Goal: Transaction & Acquisition: Purchase product/service

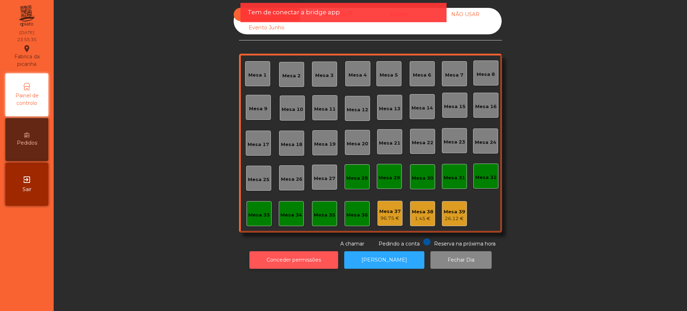
click at [275, 261] on button "Conceder permissões" at bounding box center [294, 260] width 89 height 18
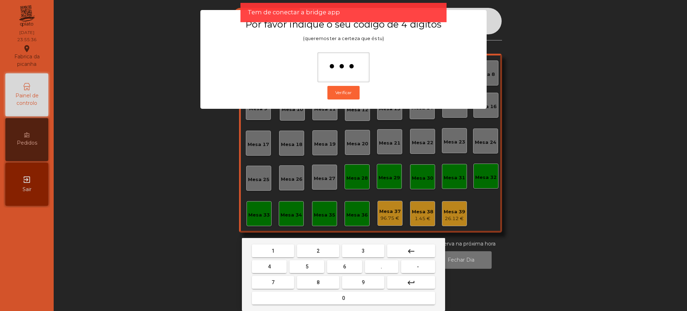
type input "****"
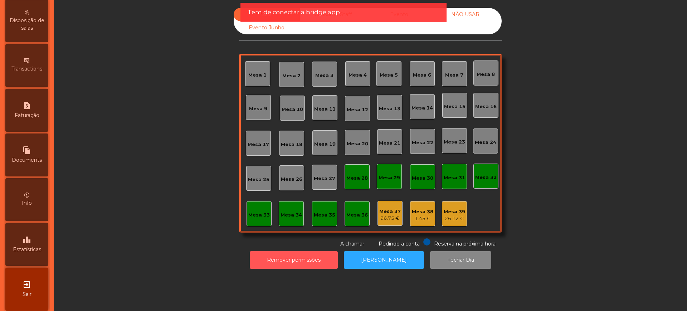
scroll to position [303, 0]
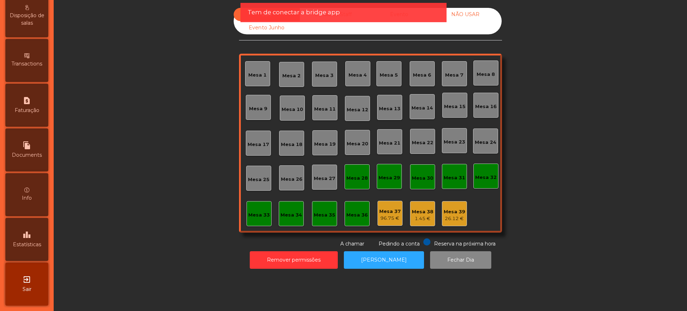
click at [32, 246] on span "Estatísticas" at bounding box center [27, 245] width 28 height 8
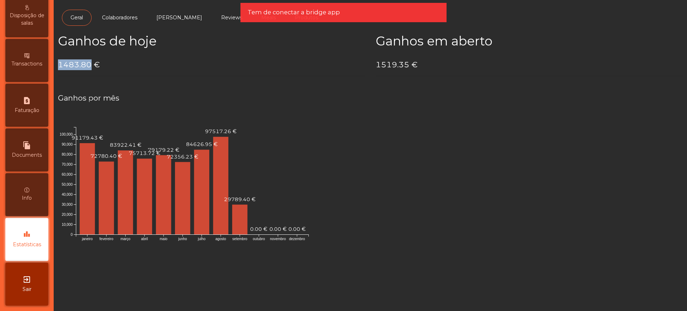
drag, startPoint x: 58, startPoint y: 64, endPoint x: 147, endPoint y: 97, distance: 95.7
click at [90, 66] on div "Ganhos de hoje 1483.80 €" at bounding box center [212, 58] width 318 height 48
copy h4 "1483.80"
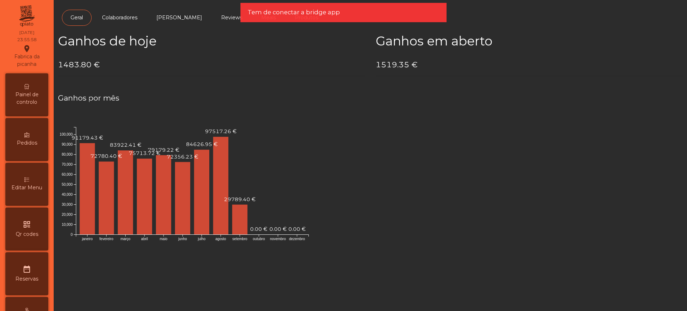
click at [38, 96] on span "Painel de controlo" at bounding box center [26, 98] width 39 height 15
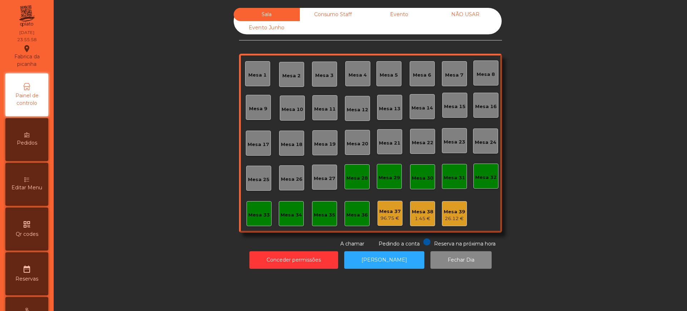
click at [401, 19] on div "Evento" at bounding box center [399, 14] width 66 height 13
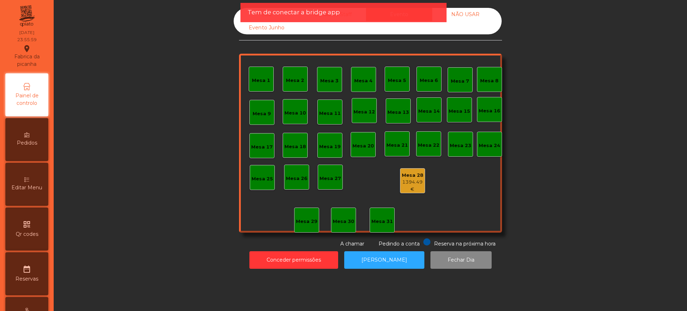
click at [413, 181] on div "1394.49 €" at bounding box center [413, 186] width 24 height 14
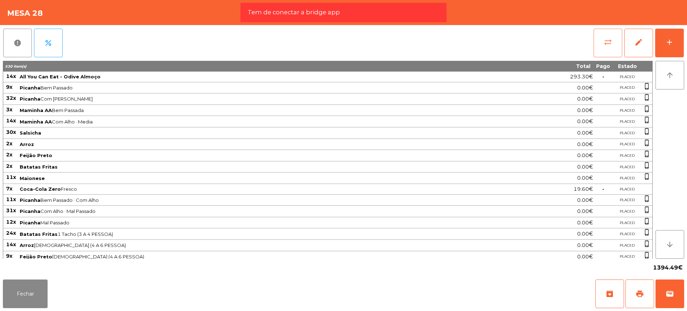
click at [609, 44] on span "sync_alt" at bounding box center [608, 42] width 9 height 9
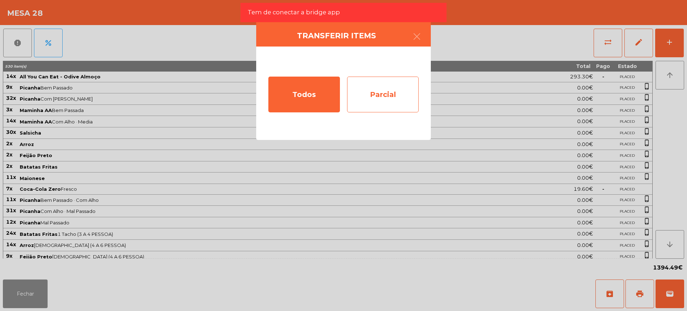
click at [377, 90] on div "Parcial" at bounding box center [383, 95] width 72 height 36
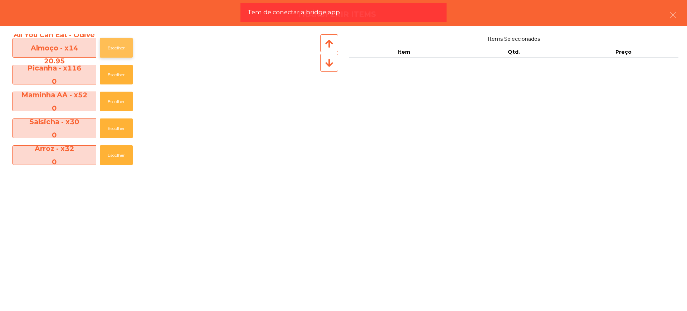
click at [121, 49] on button "Escolher" at bounding box center [116, 48] width 33 height 20
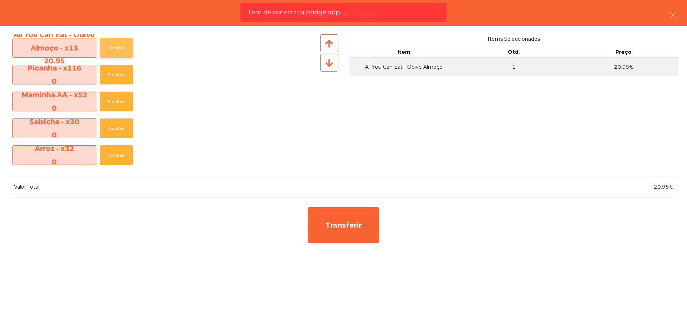
click at [121, 49] on button "Escolher" at bounding box center [116, 48] width 33 height 20
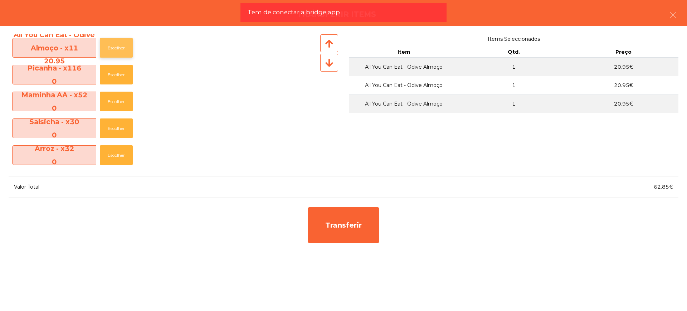
click at [121, 49] on button "Escolher" at bounding box center [116, 48] width 33 height 20
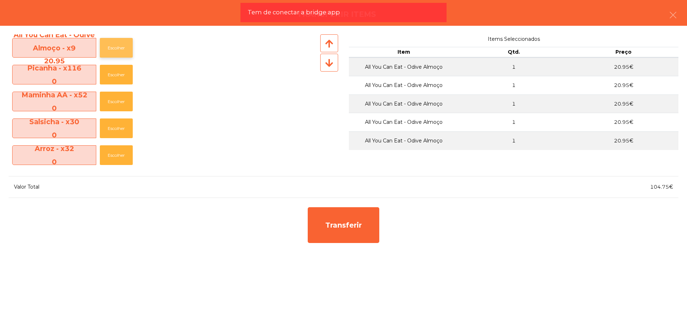
click at [121, 49] on button "Escolher" at bounding box center [116, 48] width 33 height 20
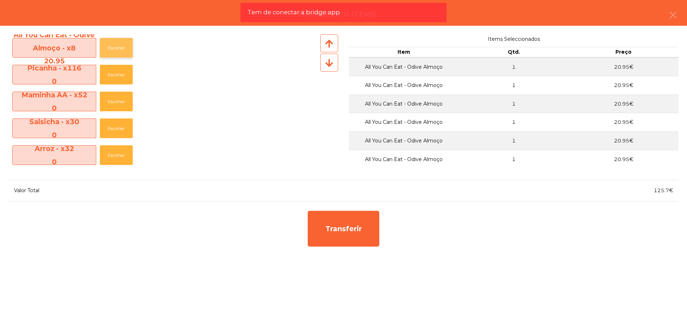
click at [121, 49] on button "Escolher" at bounding box center [116, 48] width 33 height 20
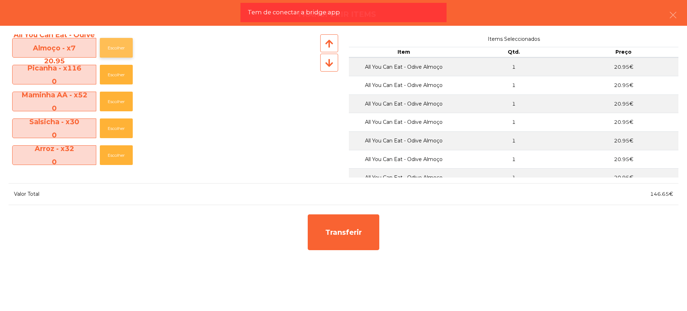
click at [121, 49] on button "Escolher" at bounding box center [116, 48] width 33 height 20
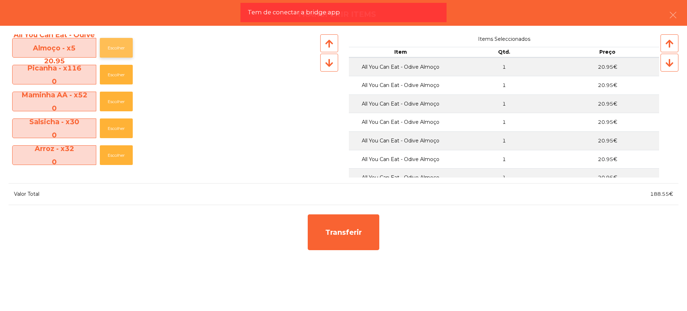
click at [121, 49] on button "Escolher" at bounding box center [116, 48] width 33 height 20
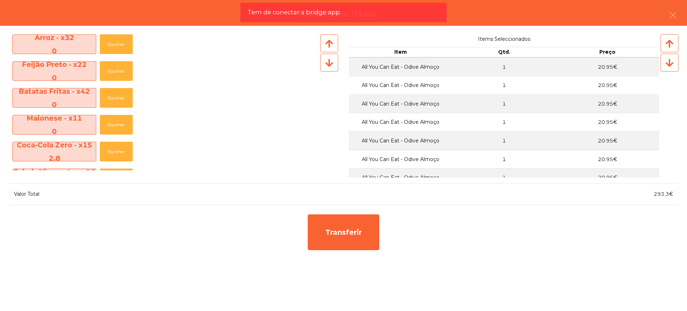
scroll to position [224, 0]
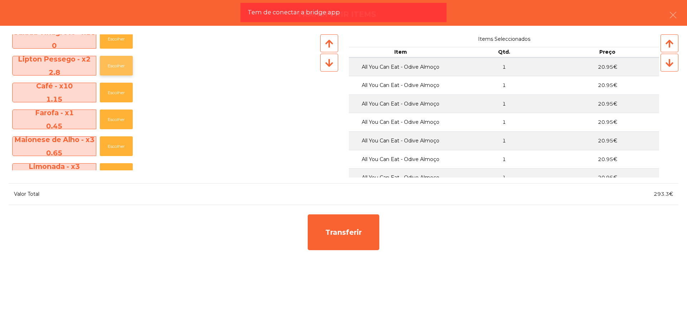
click at [118, 65] on button "Escolher" at bounding box center [116, 66] width 33 height 20
click at [118, 67] on button "Escolher" at bounding box center [116, 66] width 33 height 20
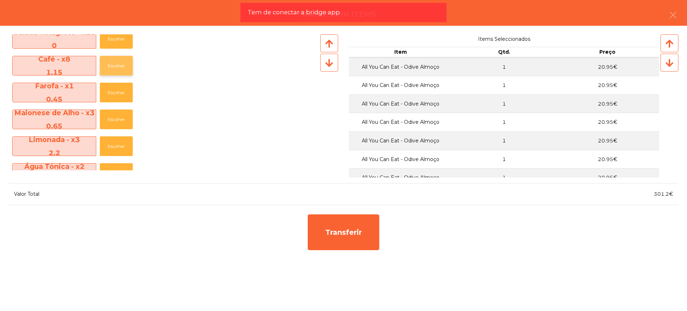
click at [118, 67] on button "Escolher" at bounding box center [116, 66] width 33 height 20
click at [118, 66] on button "Escolher" at bounding box center [116, 66] width 33 height 20
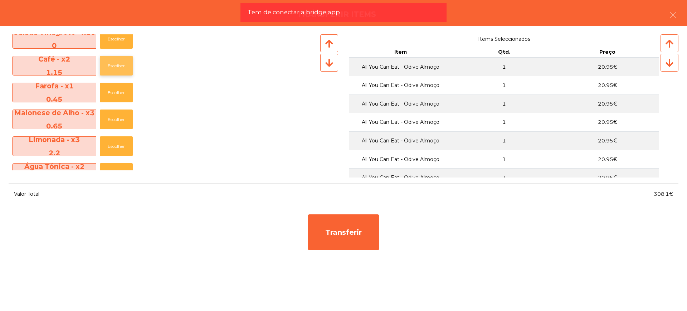
click at [118, 66] on button "Escolher" at bounding box center [116, 66] width 33 height 20
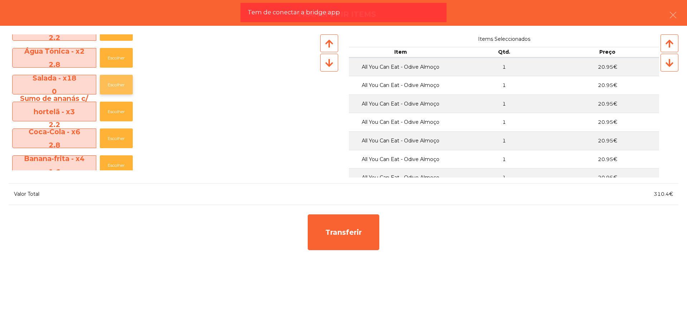
scroll to position [313, 0]
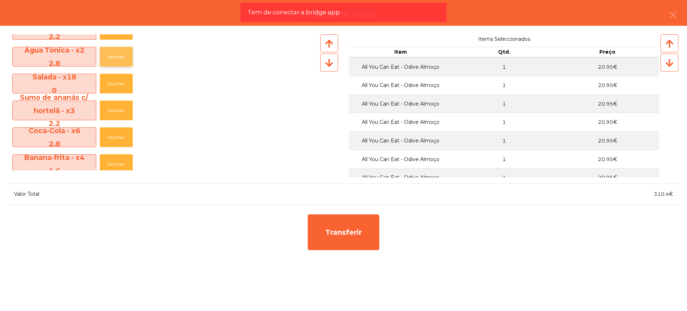
click at [118, 62] on button "Escolher" at bounding box center [116, 57] width 33 height 20
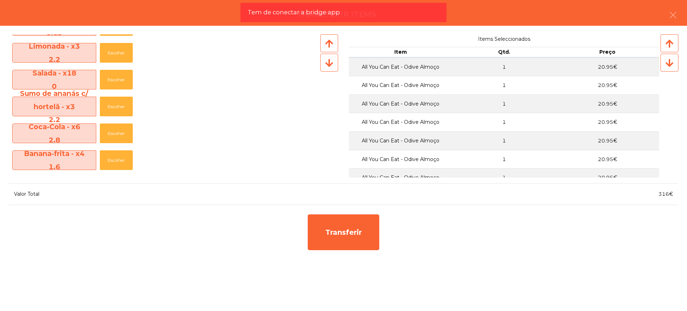
scroll to position [268, 0]
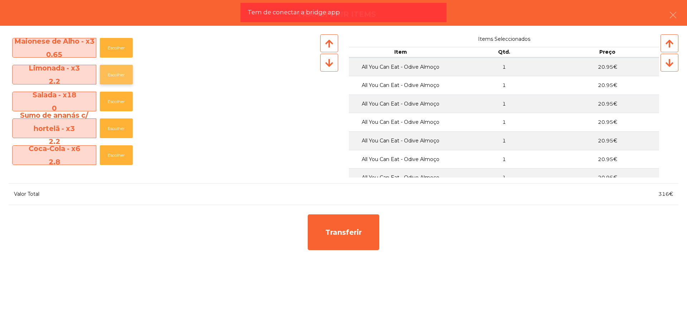
click at [117, 72] on button "Escolher" at bounding box center [116, 75] width 33 height 20
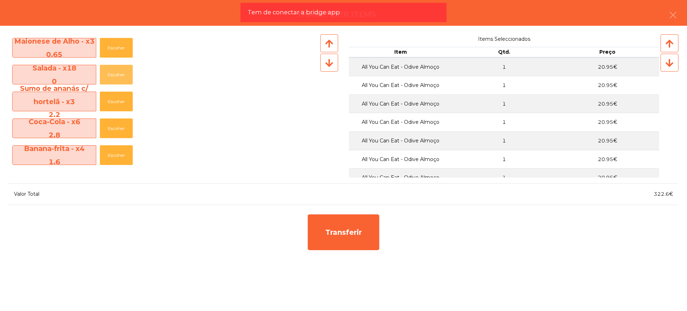
click at [117, 72] on button "Escolher" at bounding box center [116, 75] width 33 height 20
click at [113, 103] on button "Escolher" at bounding box center [116, 102] width 33 height 20
click at [115, 103] on button "Escolher" at bounding box center [116, 102] width 33 height 20
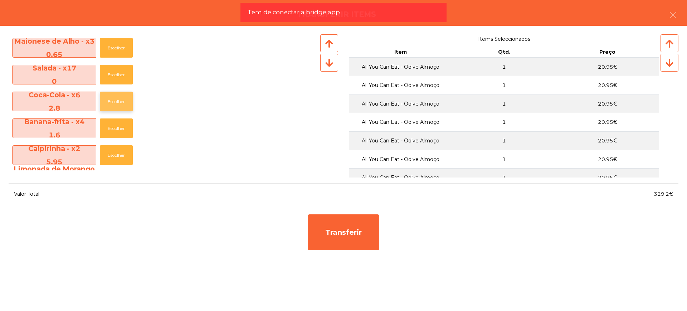
click at [114, 103] on button "Escolher" at bounding box center [116, 102] width 33 height 20
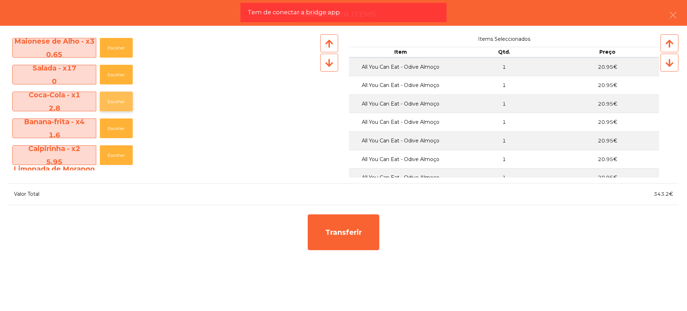
click at [114, 103] on button "Escolher" at bounding box center [116, 102] width 33 height 20
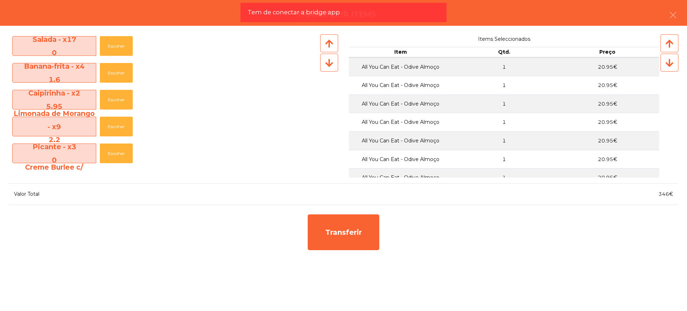
scroll to position [358, 0]
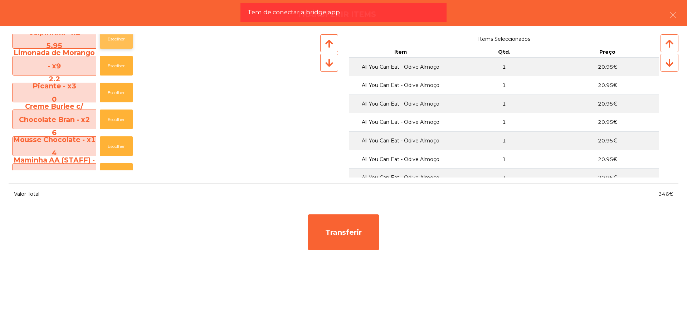
click at [115, 45] on button "Escolher" at bounding box center [116, 39] width 33 height 20
click at [117, 43] on button "Escolher" at bounding box center [116, 39] width 33 height 20
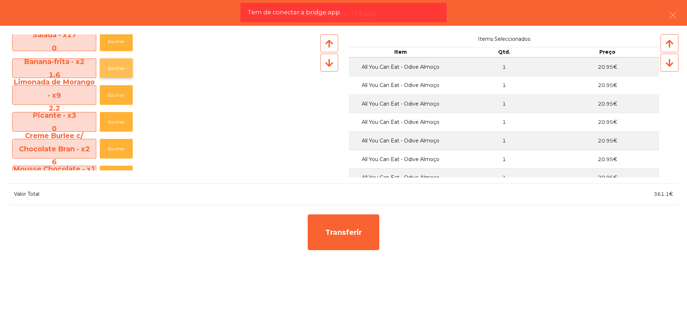
scroll to position [286, 0]
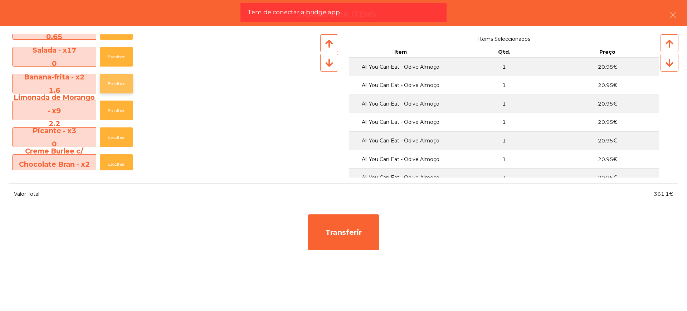
click at [119, 84] on button "Escolher" at bounding box center [116, 84] width 33 height 20
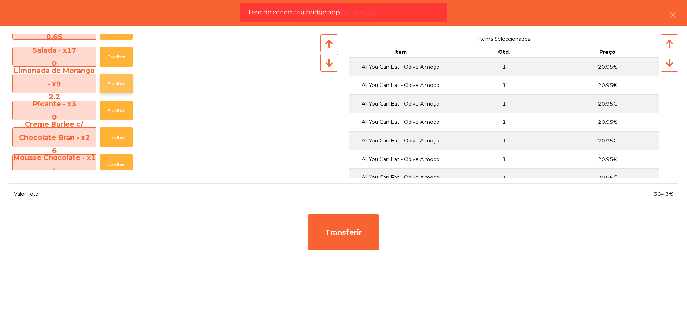
click at [119, 82] on button "Escolher" at bounding box center [116, 84] width 33 height 20
click at [120, 83] on button "Escolher" at bounding box center [116, 84] width 33 height 20
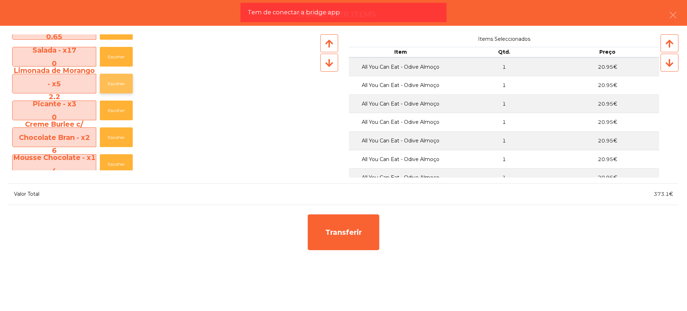
click at [120, 83] on button "Escolher" at bounding box center [116, 84] width 33 height 20
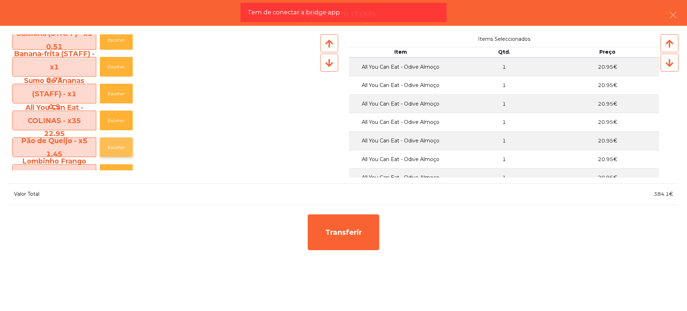
scroll to position [600, 0]
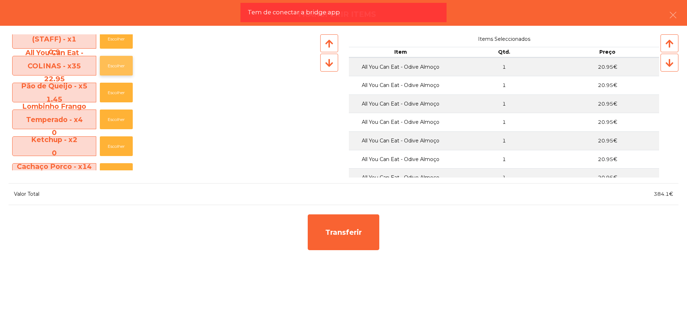
click at [122, 65] on button "Escolher" at bounding box center [116, 66] width 33 height 20
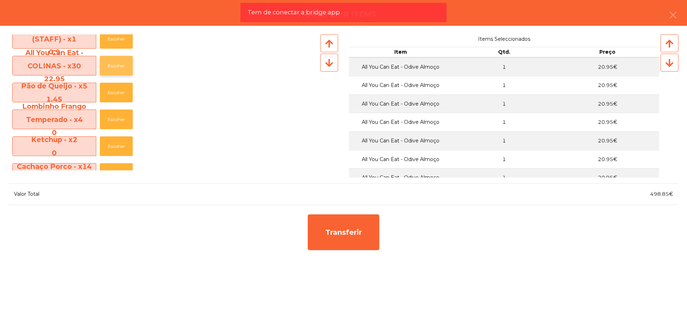
click at [122, 65] on button "Escolher" at bounding box center [116, 66] width 33 height 20
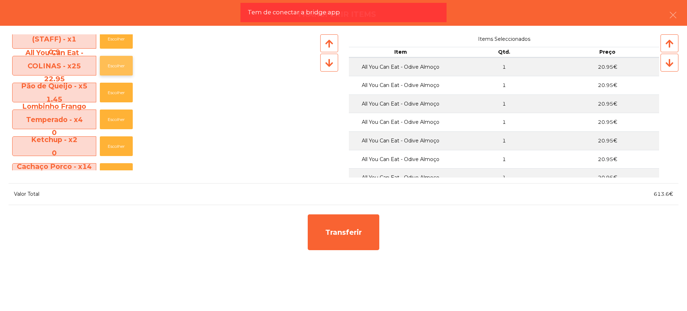
click at [122, 65] on button "Escolher" at bounding box center [116, 66] width 33 height 20
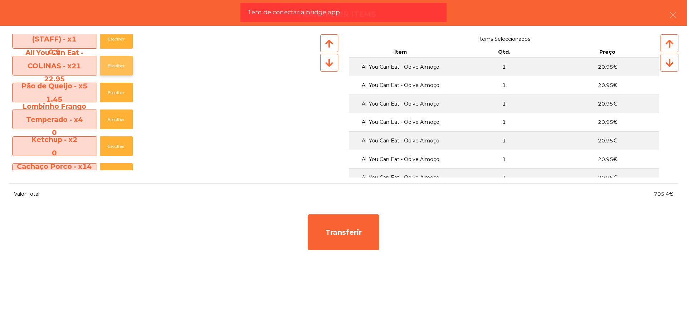
click at [122, 65] on button "Escolher" at bounding box center [116, 66] width 33 height 20
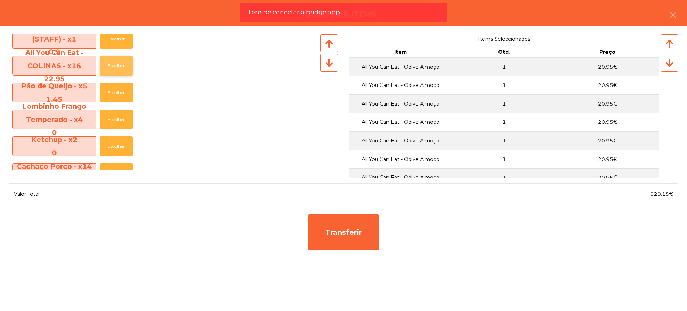
click at [122, 65] on button "Escolher" at bounding box center [116, 66] width 33 height 20
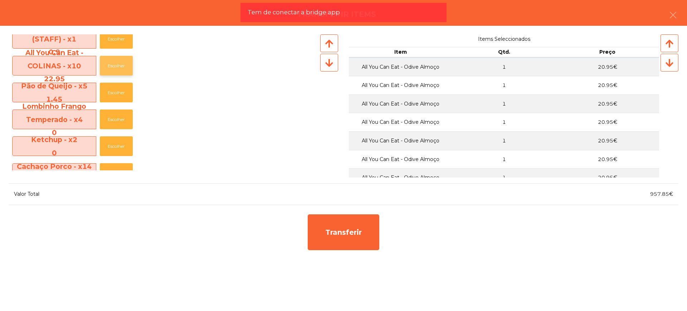
click at [122, 65] on button "Escolher" at bounding box center [116, 66] width 33 height 20
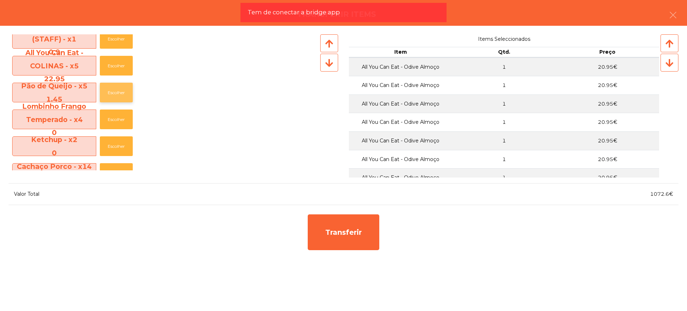
click at [117, 92] on button "Escolher" at bounding box center [116, 93] width 33 height 20
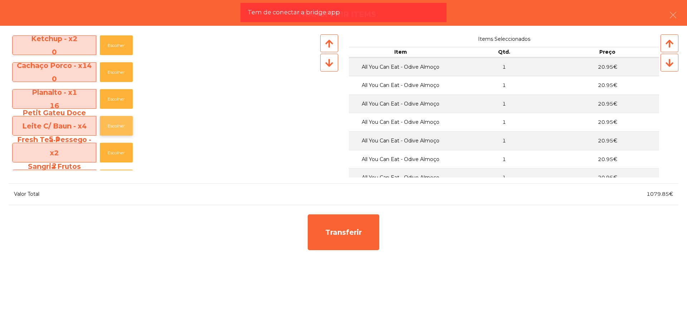
scroll to position [689, 0]
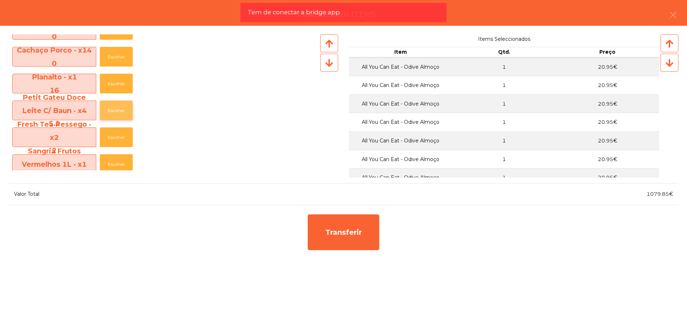
click at [117, 108] on button "Escolher" at bounding box center [116, 111] width 33 height 20
click at [118, 109] on button "Escolher" at bounding box center [116, 111] width 33 height 20
drag, startPoint x: 646, startPoint y: 197, endPoint x: 668, endPoint y: 196, distance: 22.6
click at [668, 196] on div "1090.05€" at bounding box center [511, 194] width 335 height 10
copy span "1090.05"
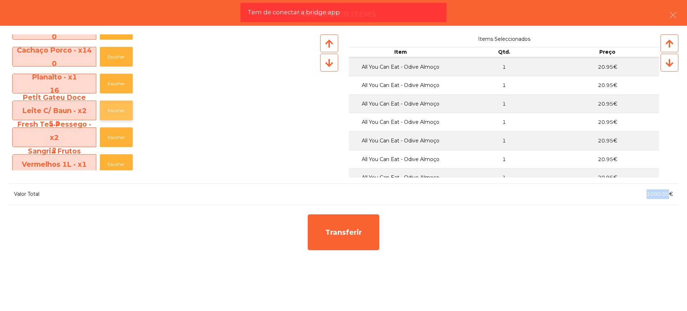
click at [111, 109] on button "Escolher" at bounding box center [116, 111] width 33 height 20
click at [116, 110] on button "Escolher" at bounding box center [116, 111] width 33 height 20
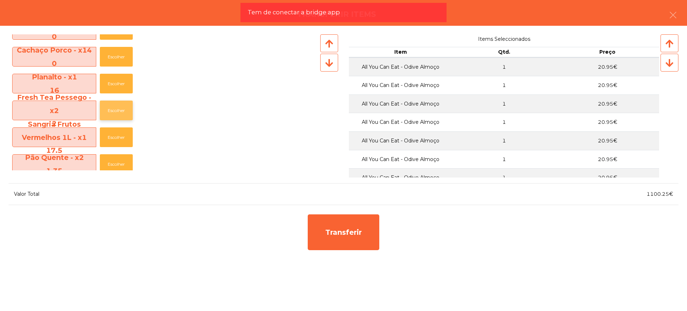
click at [116, 107] on button "Escolher" at bounding box center [116, 111] width 33 height 20
click at [121, 111] on button "Escolher" at bounding box center [116, 111] width 33 height 20
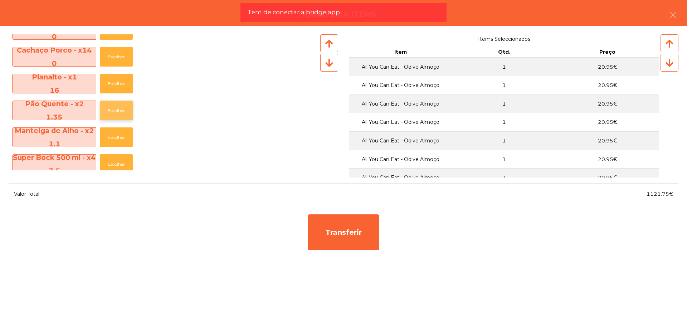
click at [118, 108] on button "Escolher" at bounding box center [116, 111] width 33 height 20
click at [119, 86] on button "Escolher" at bounding box center [116, 84] width 33 height 20
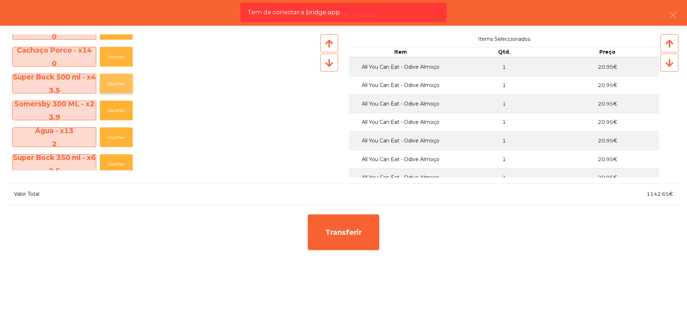
click at [125, 92] on button "Escolher" at bounding box center [116, 84] width 33 height 20
click at [124, 89] on button "Escolher" at bounding box center [116, 84] width 33 height 20
click at [122, 88] on button "Escolher" at bounding box center [116, 84] width 33 height 20
click at [122, 87] on button "Escolher" at bounding box center [116, 84] width 33 height 20
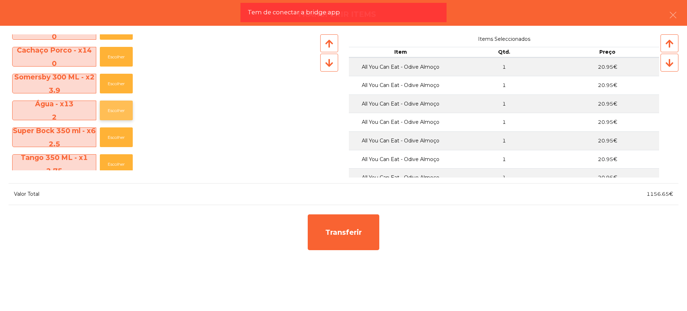
click at [121, 110] on button "Escolher" at bounding box center [116, 111] width 33 height 20
click at [122, 110] on button "Escolher" at bounding box center [116, 111] width 33 height 20
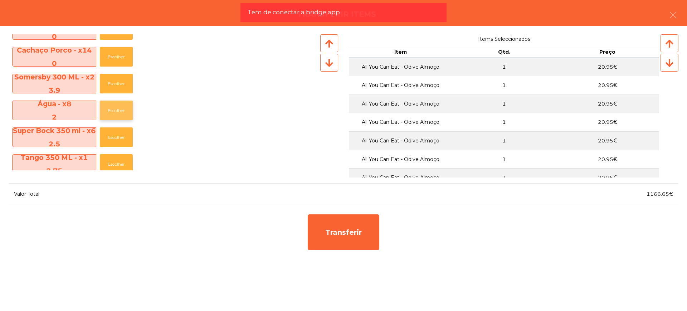
click at [122, 108] on button "Escolher" at bounding box center [116, 111] width 33 height 20
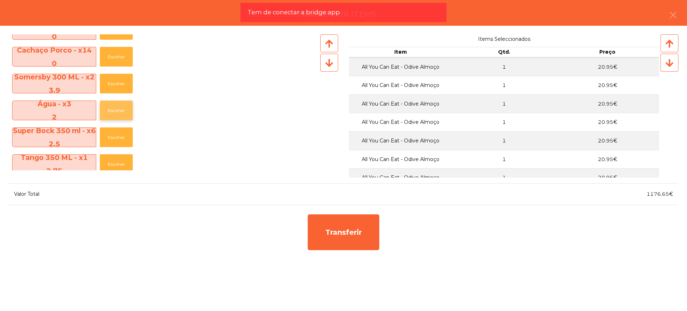
click at [122, 108] on button "Escolher" at bounding box center [116, 111] width 33 height 20
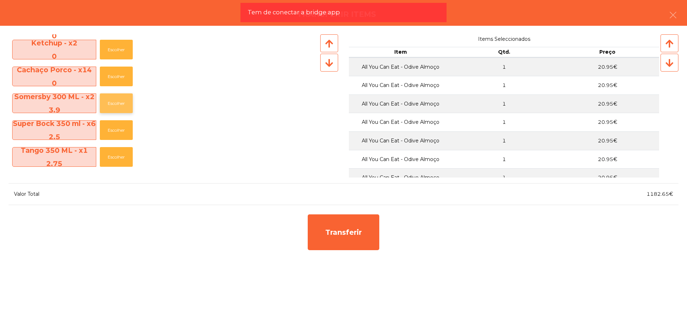
click at [121, 102] on button "Escolher" at bounding box center [116, 103] width 33 height 20
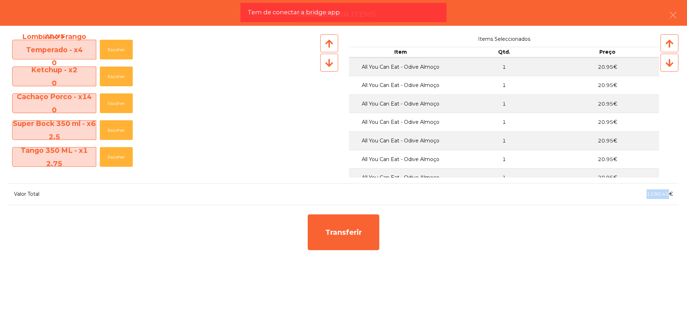
drag, startPoint x: 651, startPoint y: 196, endPoint x: 669, endPoint y: 195, distance: 17.9
click at [669, 195] on div "1190.45€" at bounding box center [511, 194] width 335 height 10
copy span "1190.45"
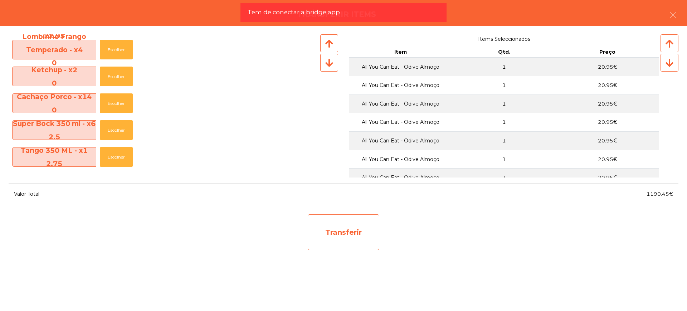
click at [357, 248] on div "Transferir" at bounding box center [344, 232] width 72 height 36
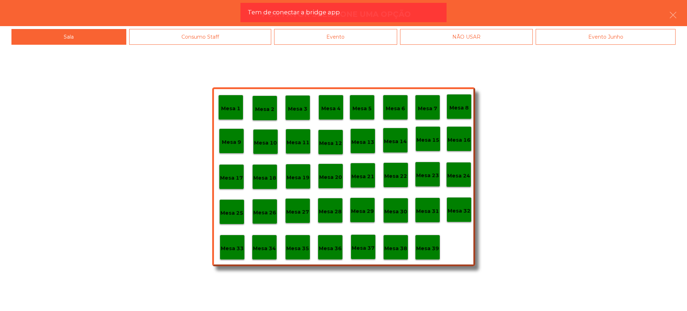
click at [363, 212] on p "Mesa 29" at bounding box center [362, 211] width 23 height 8
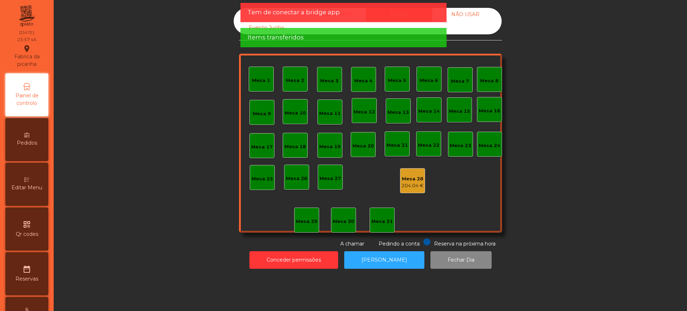
click at [408, 185] on div "204.04 €" at bounding box center [413, 185] width 22 height 7
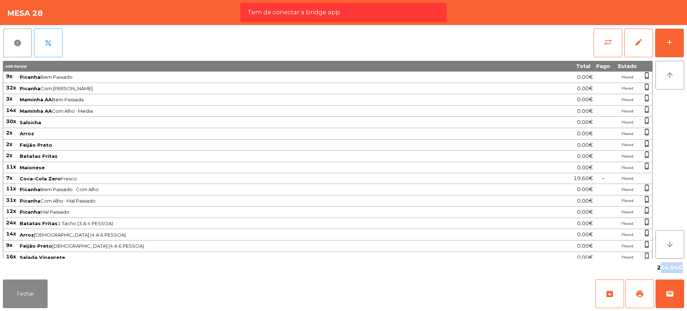
drag, startPoint x: 658, startPoint y: 266, endPoint x: 679, endPoint y: 269, distance: 21.7
click at [679, 269] on span "204.04€" at bounding box center [670, 267] width 26 height 11
copy span "204.04"
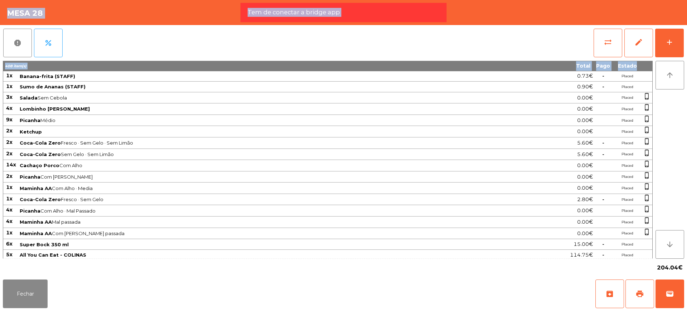
scroll to position [472, 0]
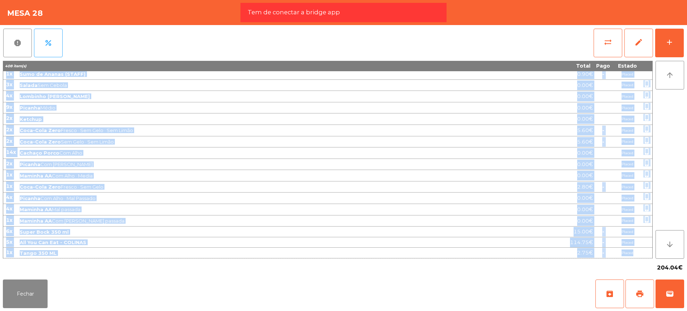
drag, startPoint x: 6, startPoint y: 76, endPoint x: 648, endPoint y: 256, distance: 666.2
copy tbody "7l Ipsumdo Sit Ametcon 5.02€ Adipis elits_doeius 28t Incidid Utl Etdo · Magna 3…"
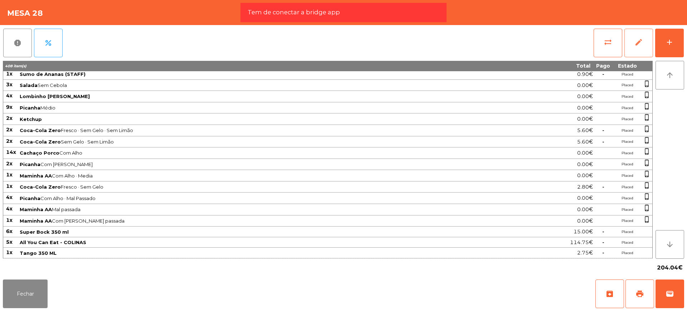
click at [637, 45] on span "edit" at bounding box center [639, 42] width 9 height 9
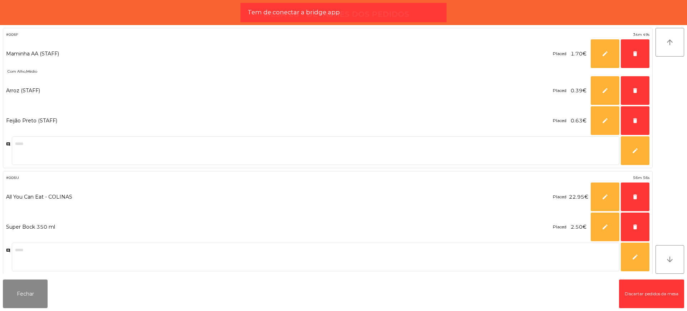
click at [625, 287] on button "Discartar pedidos da mesa" at bounding box center [651, 294] width 65 height 29
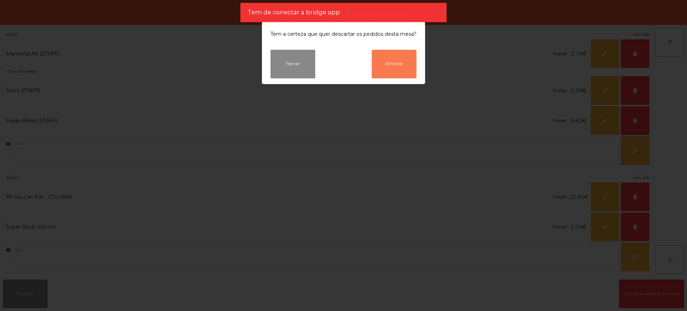
click at [376, 73] on button "Eliminar" at bounding box center [394, 64] width 45 height 29
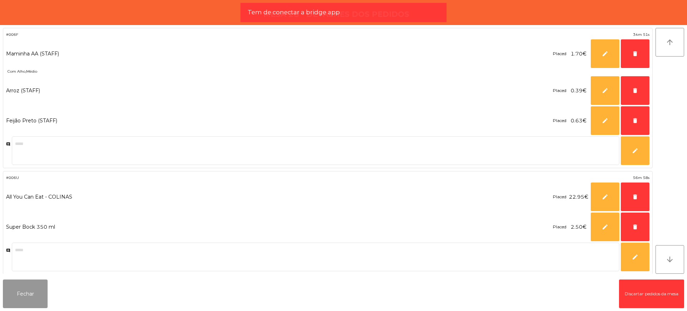
click at [12, 299] on button "Fechar" at bounding box center [25, 294] width 45 height 29
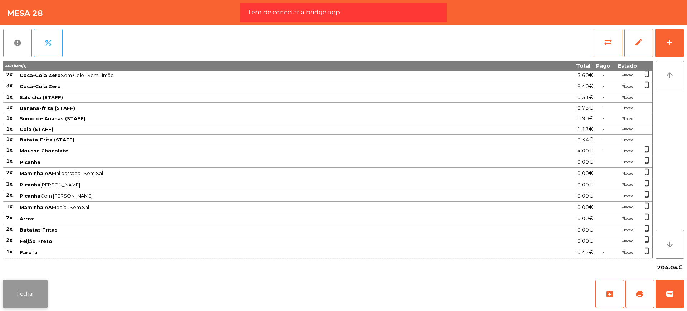
click at [32, 297] on button "Fechar" at bounding box center [25, 294] width 45 height 29
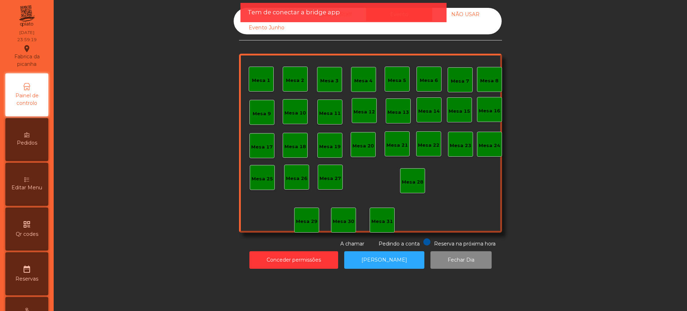
click at [237, 12] on div "Sala" at bounding box center [267, 14] width 66 height 13
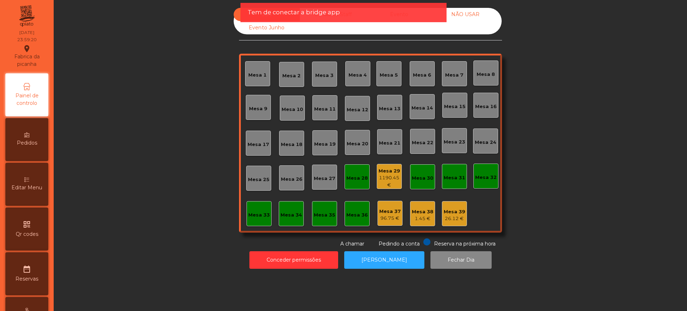
click at [383, 176] on div "1190.45 €" at bounding box center [389, 181] width 24 height 14
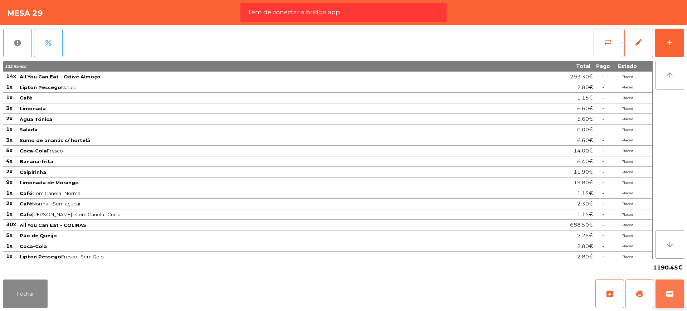
click at [663, 292] on button "wallet" at bounding box center [670, 294] width 29 height 29
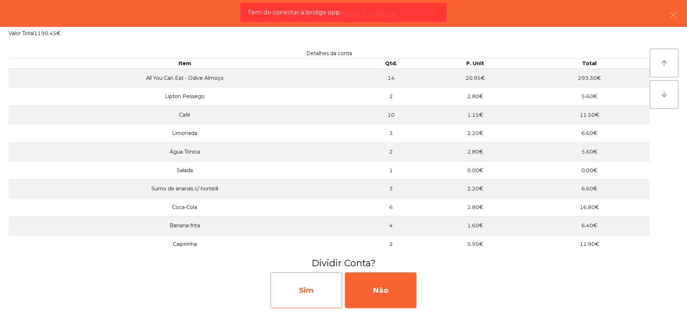
click at [324, 289] on div "Sim" at bounding box center [307, 290] width 72 height 36
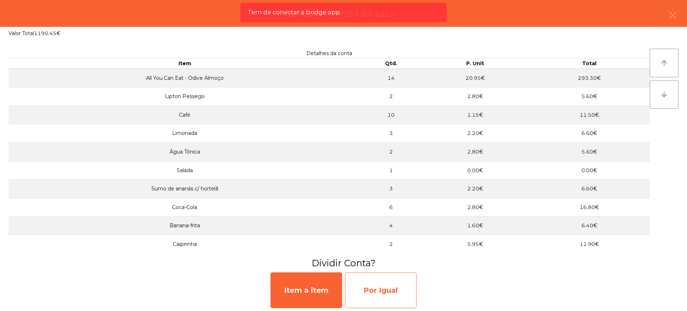
click at [383, 287] on div "Por Igual" at bounding box center [381, 290] width 72 height 36
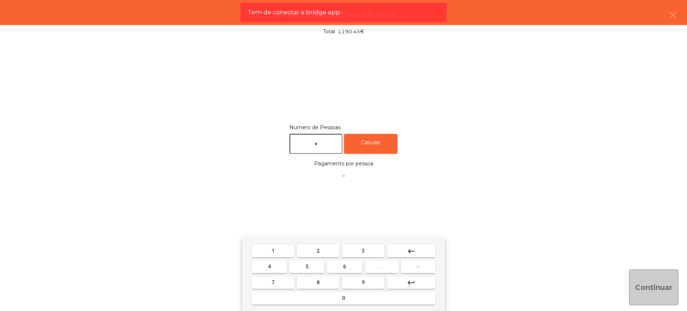
click at [326, 141] on input "text" at bounding box center [316, 144] width 53 height 20
type input "**"
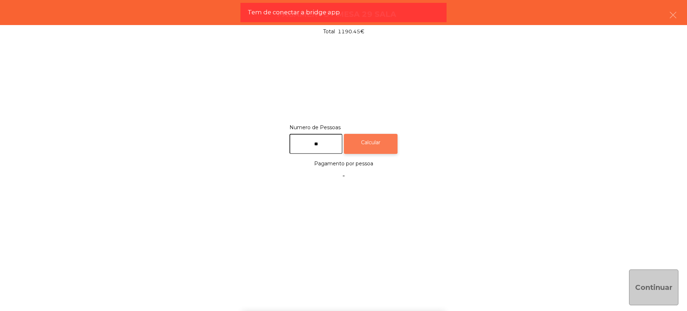
click at [370, 138] on div "Calcular" at bounding box center [371, 144] width 54 height 20
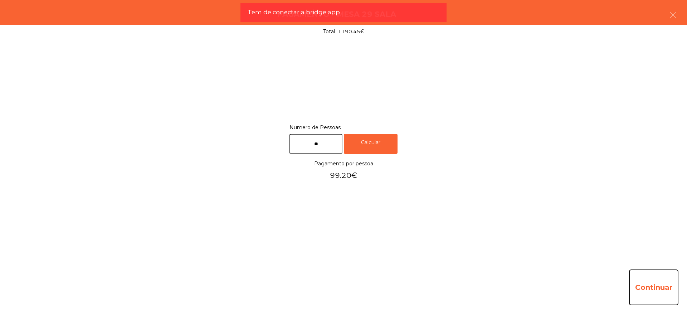
click at [640, 294] on button "Continuar" at bounding box center [653, 288] width 49 height 36
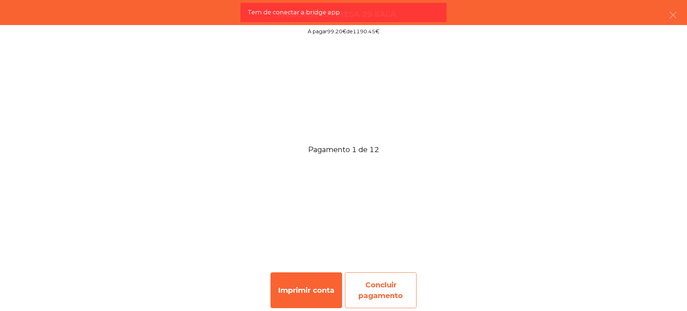
click at [377, 286] on div "Concluir pagamento" at bounding box center [381, 290] width 72 height 36
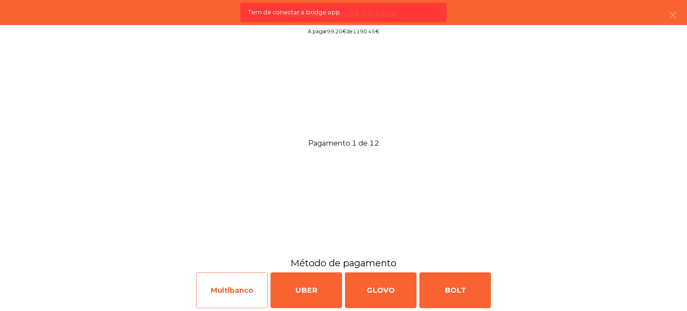
click at [256, 287] on div "Multibanco" at bounding box center [232, 290] width 72 height 36
select select "**"
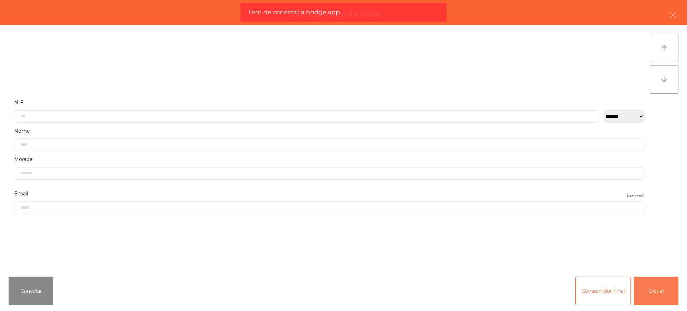
click at [650, 292] on button "Gravar" at bounding box center [656, 291] width 45 height 29
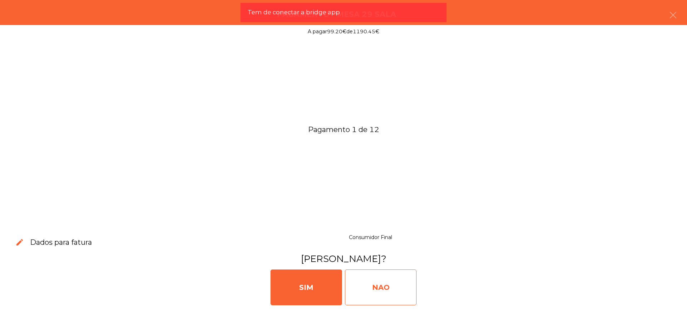
click at [378, 292] on div "NAO" at bounding box center [381, 288] width 72 height 36
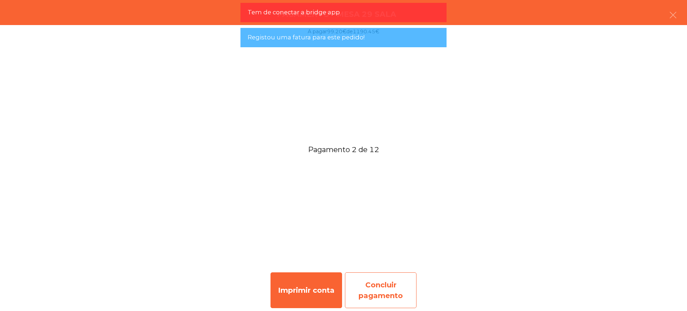
click at [380, 285] on div "Concluir pagamento" at bounding box center [381, 290] width 72 height 36
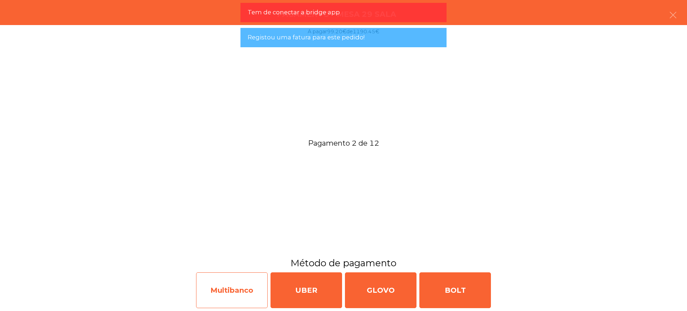
click at [240, 293] on div "Multibanco" at bounding box center [232, 290] width 72 height 36
select select "**"
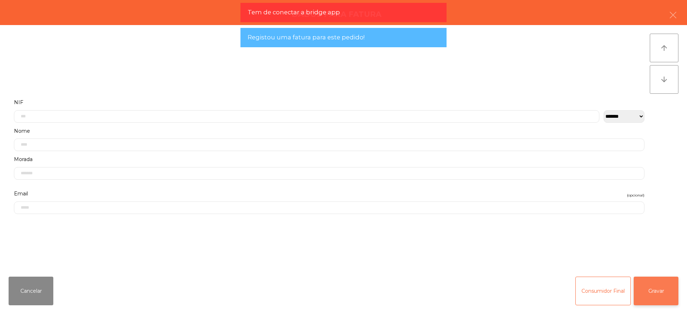
click at [662, 289] on button "Gravar" at bounding box center [656, 291] width 45 height 29
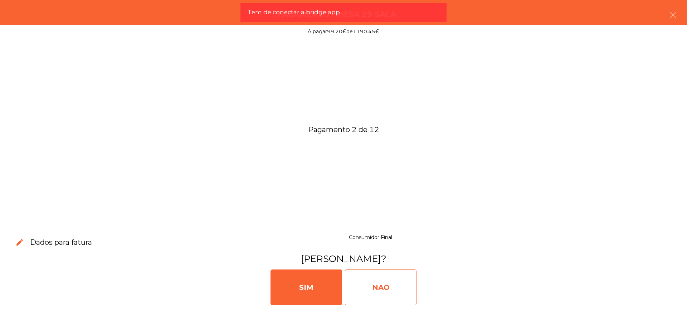
click at [403, 288] on div "NAO" at bounding box center [381, 288] width 72 height 36
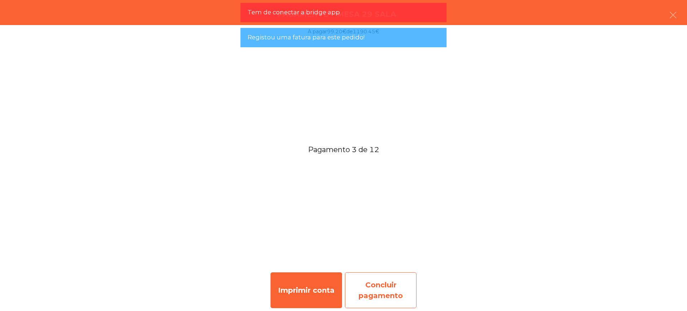
click at [387, 287] on div "Concluir pagamento" at bounding box center [381, 290] width 72 height 36
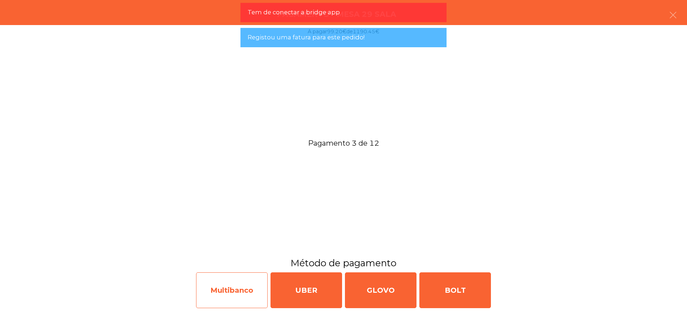
click at [232, 290] on div "Multibanco" at bounding box center [232, 290] width 72 height 36
select select "**"
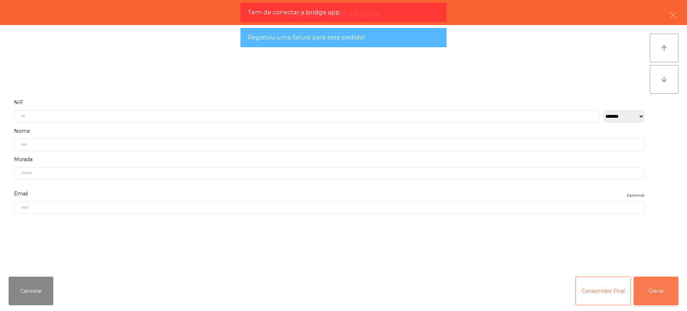
click at [643, 282] on button "Gravar" at bounding box center [656, 291] width 45 height 29
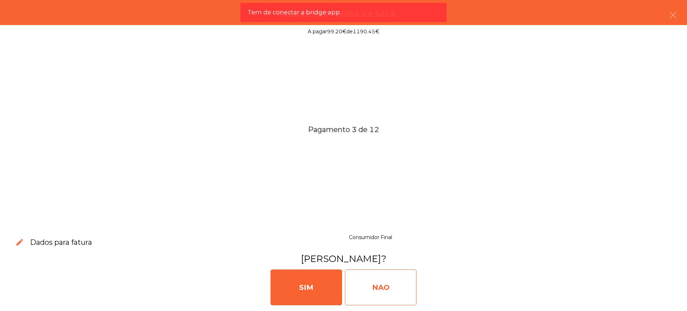
click at [394, 285] on div "NAO" at bounding box center [381, 288] width 72 height 36
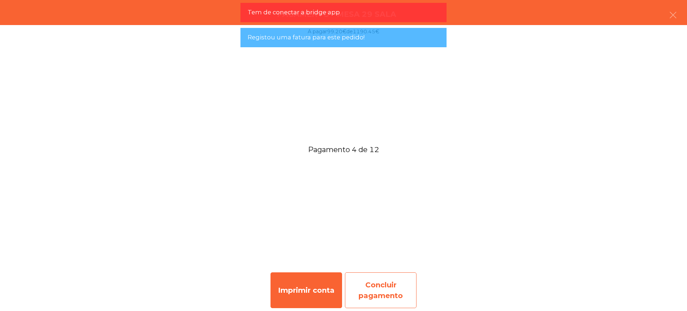
click at [405, 282] on div "Concluir pagamento" at bounding box center [381, 290] width 72 height 36
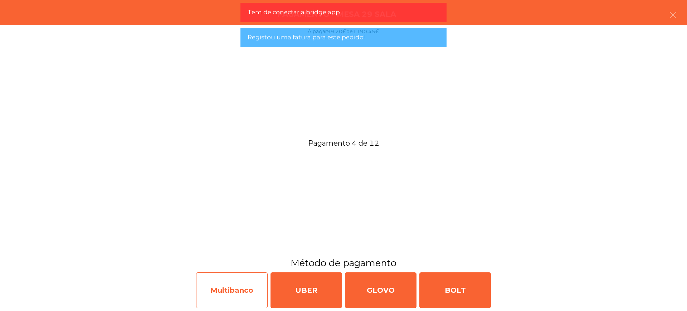
click at [249, 286] on div "Multibanco" at bounding box center [232, 290] width 72 height 36
select select "**"
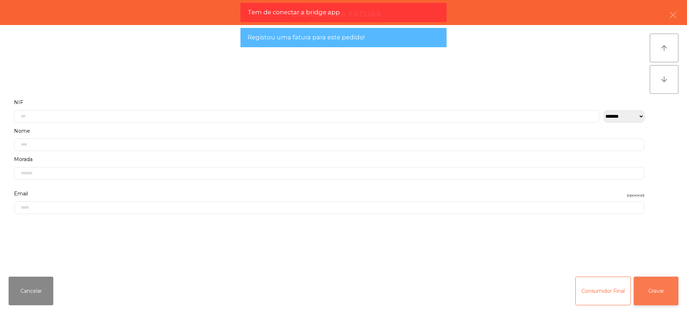
click at [654, 287] on button "Gravar" at bounding box center [656, 291] width 45 height 29
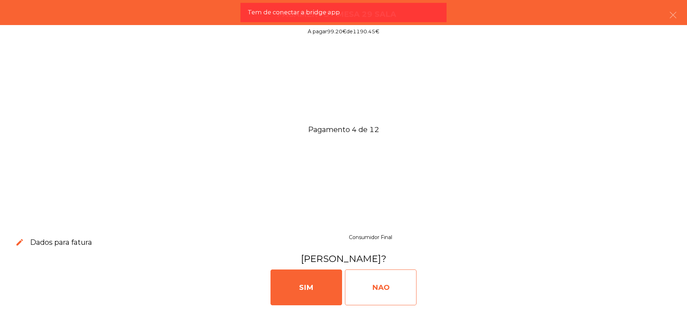
click at [392, 286] on div "NAO" at bounding box center [381, 288] width 72 height 36
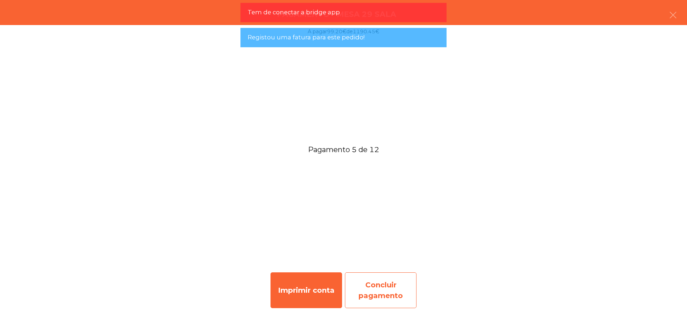
click at [387, 284] on div "Concluir pagamento" at bounding box center [381, 290] width 72 height 36
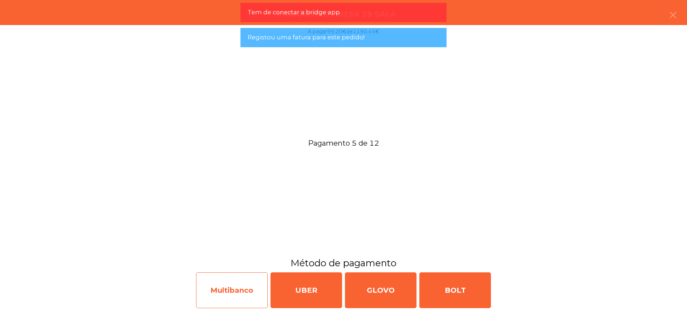
click at [237, 284] on div "Multibanco" at bounding box center [232, 290] width 72 height 36
select select "**"
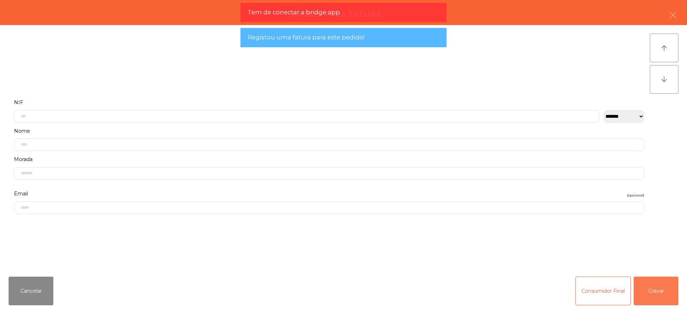
click at [645, 287] on button "Gravar" at bounding box center [656, 291] width 45 height 29
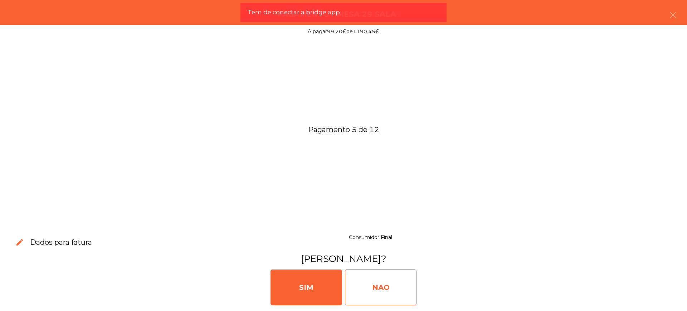
click at [396, 287] on div "NAO" at bounding box center [381, 288] width 72 height 36
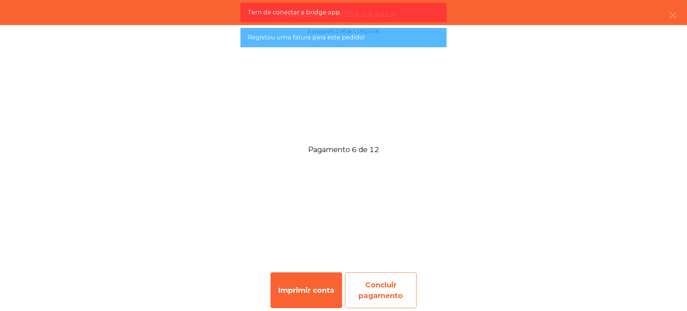
click at [392, 287] on div "Concluir pagamento" at bounding box center [381, 290] width 72 height 36
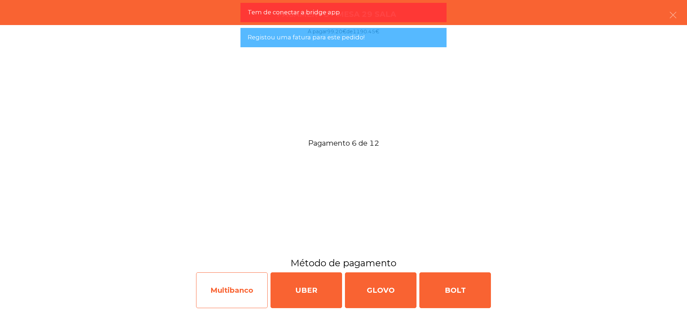
click at [243, 289] on div "Multibanco" at bounding box center [232, 290] width 72 height 36
select select "**"
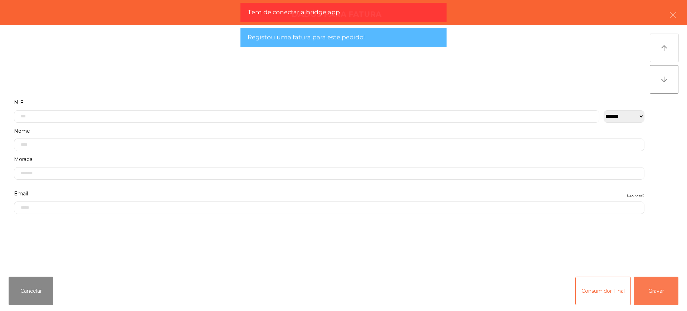
drag, startPoint x: 650, startPoint y: 287, endPoint x: 647, endPoint y: 287, distance: 3.6
click at [650, 287] on button "Gravar" at bounding box center [656, 291] width 45 height 29
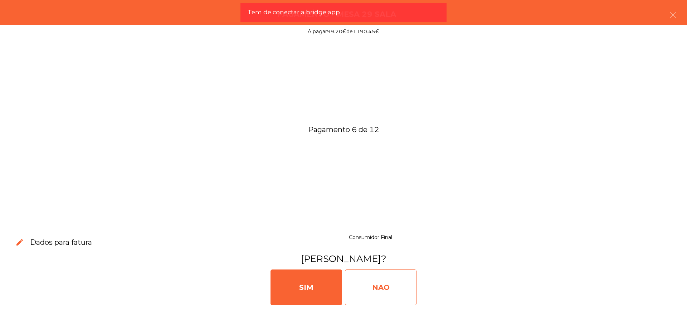
click at [398, 287] on div "NAO" at bounding box center [381, 288] width 72 height 36
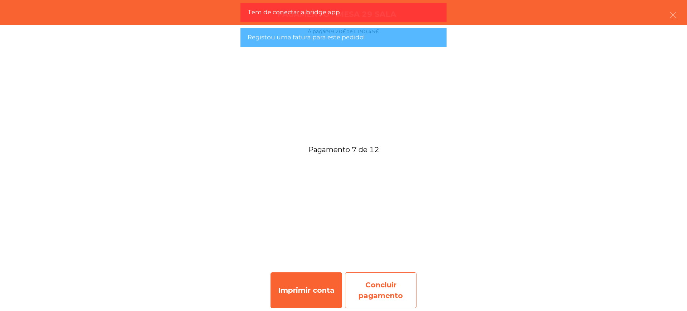
click at [393, 281] on div "Concluir pagamento" at bounding box center [381, 290] width 72 height 36
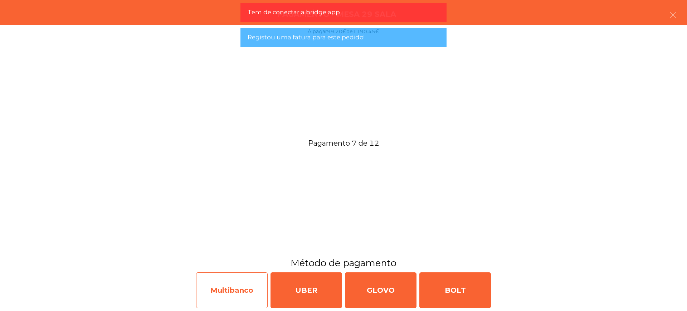
click at [229, 285] on div "Multibanco" at bounding box center [232, 290] width 72 height 36
select select "**"
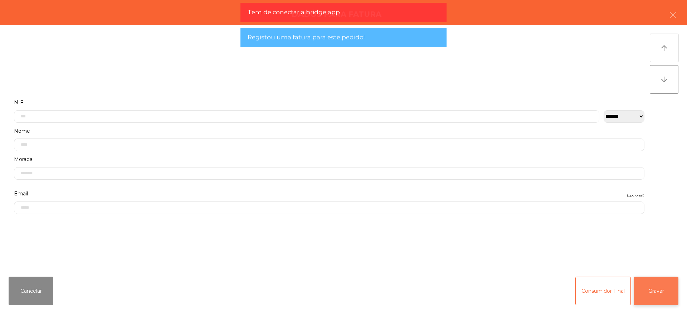
click at [664, 286] on button "Gravar" at bounding box center [656, 291] width 45 height 29
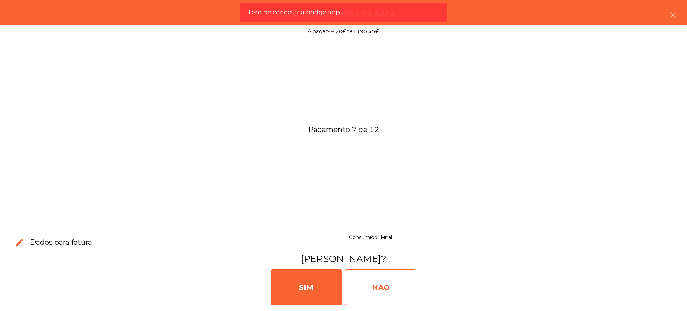
click at [400, 285] on div "NAO" at bounding box center [381, 288] width 72 height 36
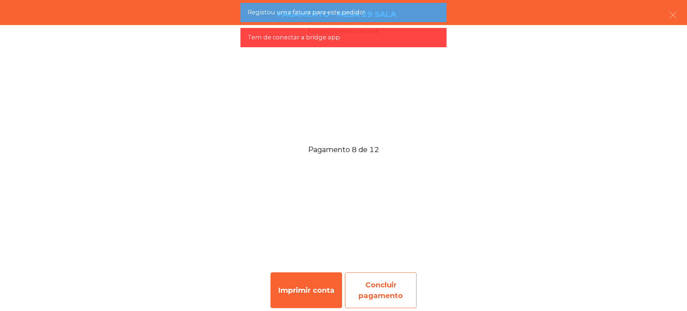
click at [386, 284] on div "Concluir pagamento" at bounding box center [381, 290] width 72 height 36
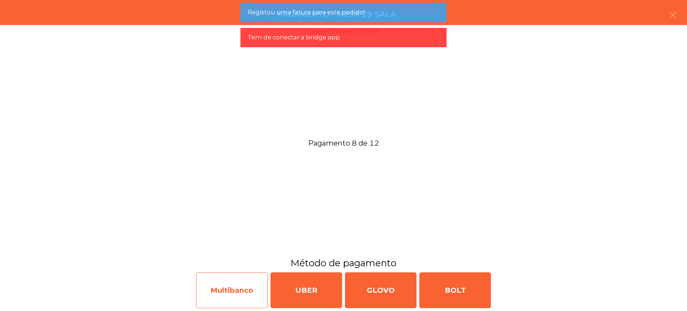
click at [228, 292] on div "Multibanco" at bounding box center [232, 290] width 72 height 36
select select "**"
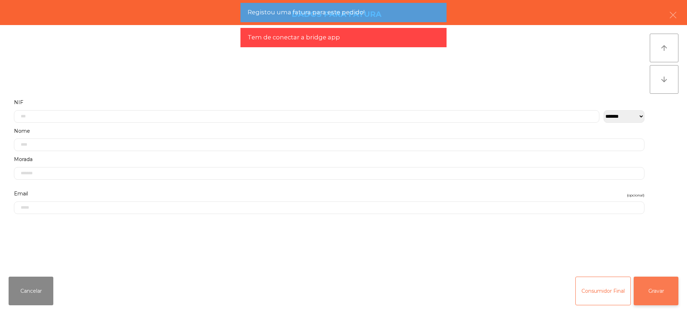
click at [646, 285] on button "Gravar" at bounding box center [656, 291] width 45 height 29
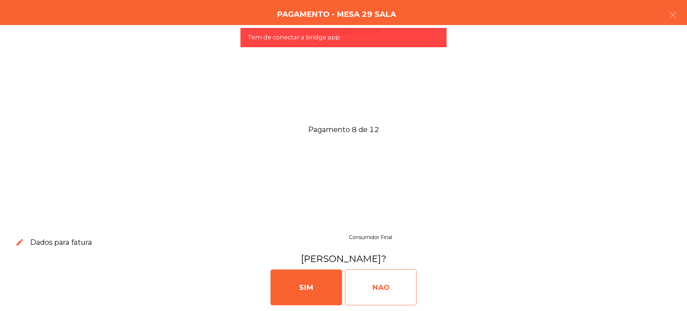
click at [398, 284] on div "NAO" at bounding box center [381, 288] width 72 height 36
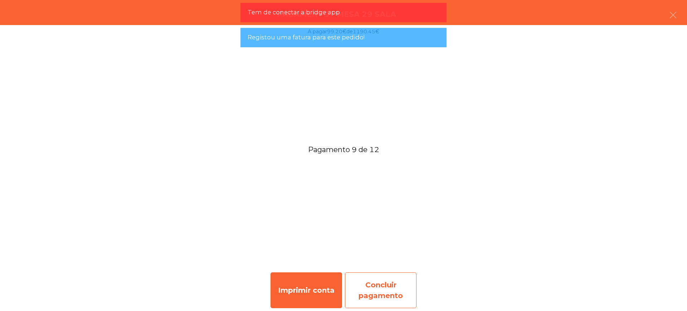
click at [393, 285] on div "Concluir pagamento" at bounding box center [381, 290] width 72 height 36
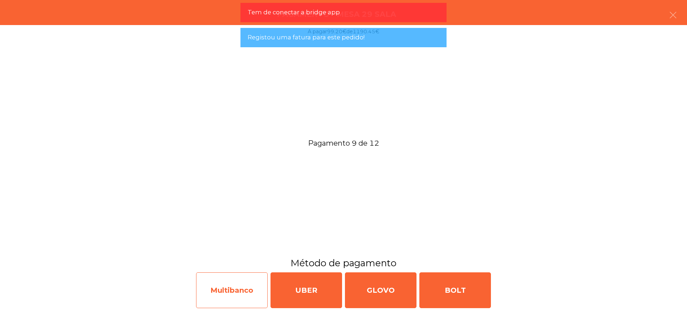
click at [256, 290] on div "Multibanco" at bounding box center [232, 290] width 72 height 36
select select "**"
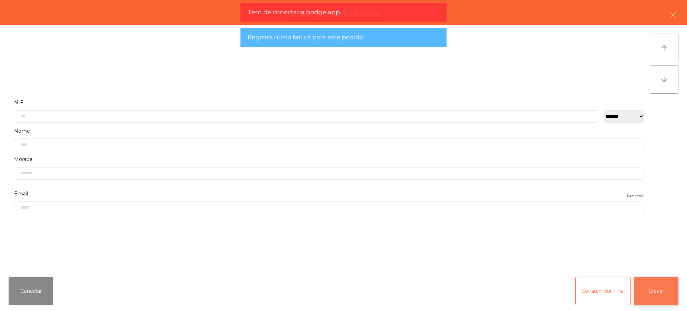
click at [654, 288] on button "Gravar" at bounding box center [656, 291] width 45 height 29
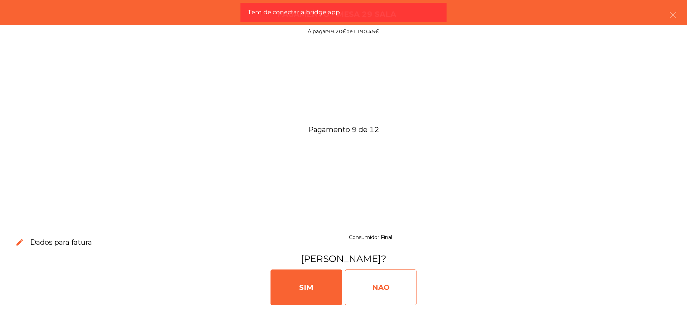
click at [373, 286] on div "NAO" at bounding box center [381, 288] width 72 height 36
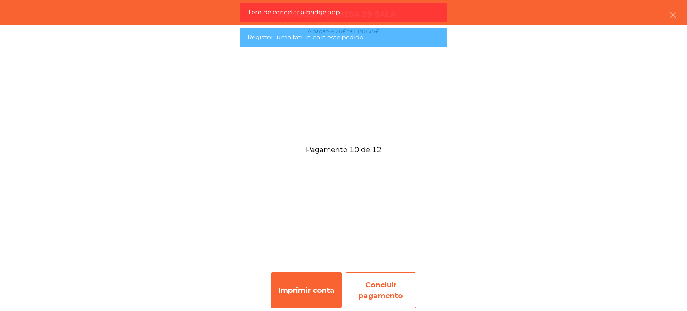
click at [386, 294] on div "Concluir pagamento" at bounding box center [381, 290] width 72 height 36
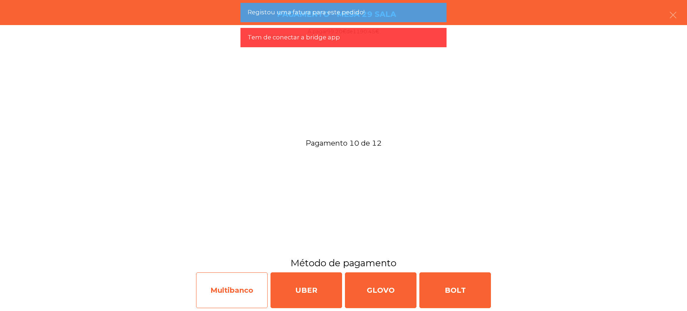
click at [244, 291] on div "Multibanco" at bounding box center [232, 290] width 72 height 36
select select "**"
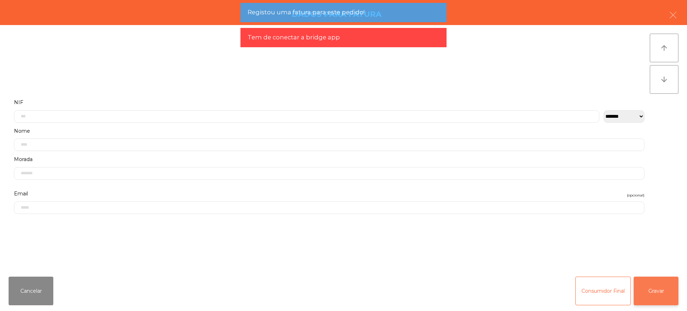
click at [646, 291] on button "Gravar" at bounding box center [656, 291] width 45 height 29
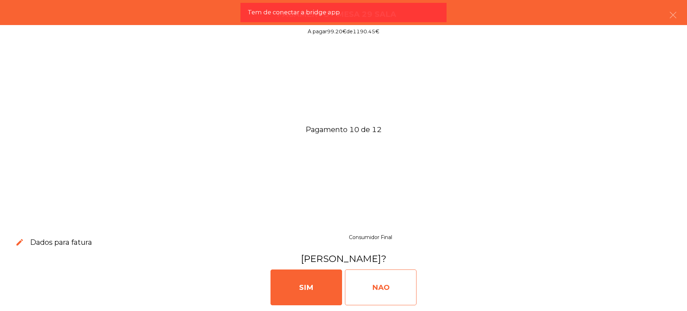
click at [400, 289] on div "NAO" at bounding box center [381, 288] width 72 height 36
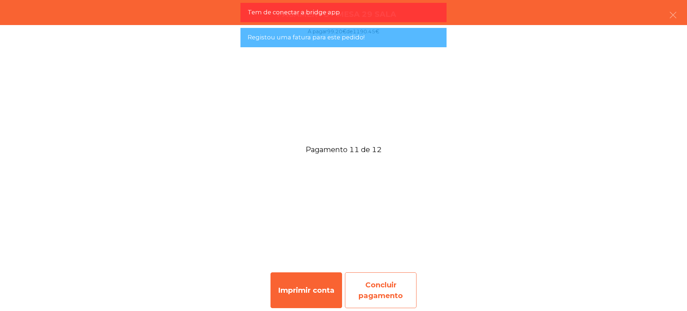
click at [392, 283] on div "Concluir pagamento" at bounding box center [381, 290] width 72 height 36
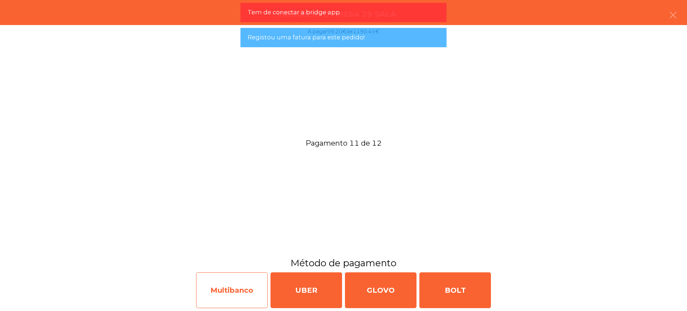
click at [246, 288] on div "Multibanco" at bounding box center [232, 290] width 72 height 36
select select "**"
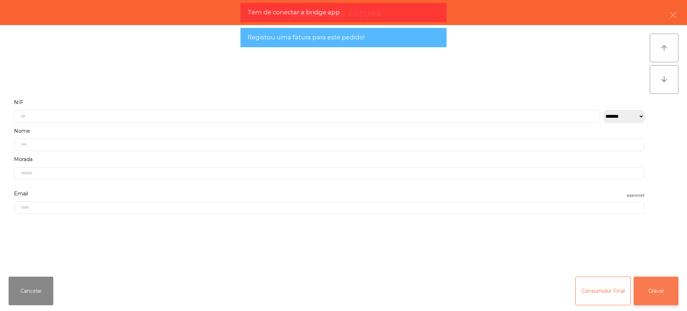
click at [649, 287] on button "Gravar" at bounding box center [656, 291] width 45 height 29
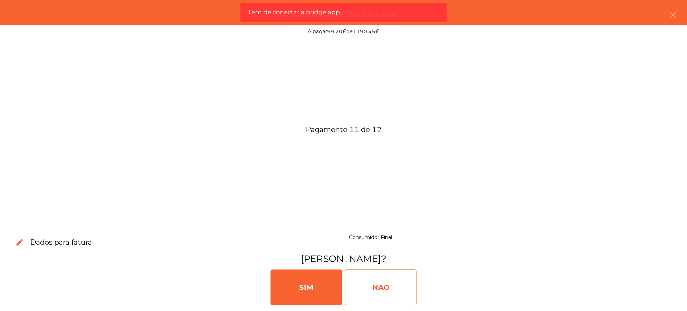
click at [381, 283] on div "NAO" at bounding box center [381, 288] width 72 height 36
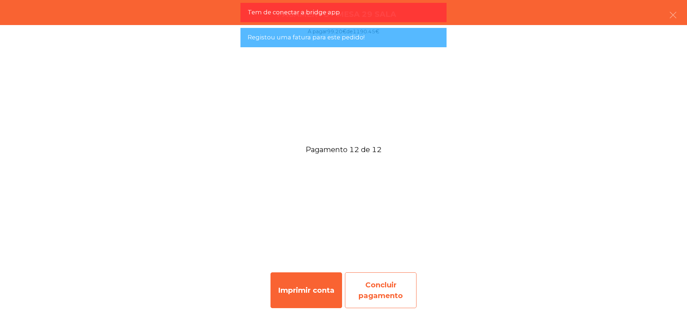
click at [394, 285] on div "Concluir pagamento" at bounding box center [381, 290] width 72 height 36
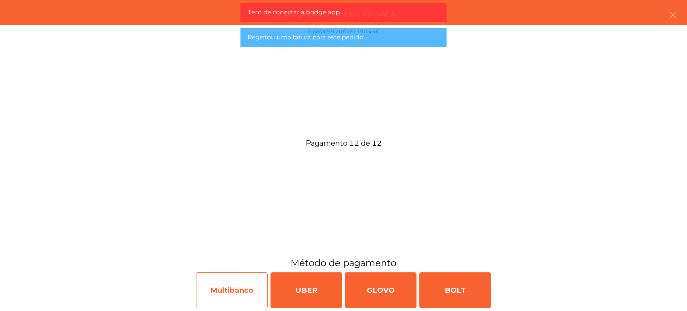
click at [247, 288] on div "Multibanco" at bounding box center [232, 290] width 72 height 36
select select "**"
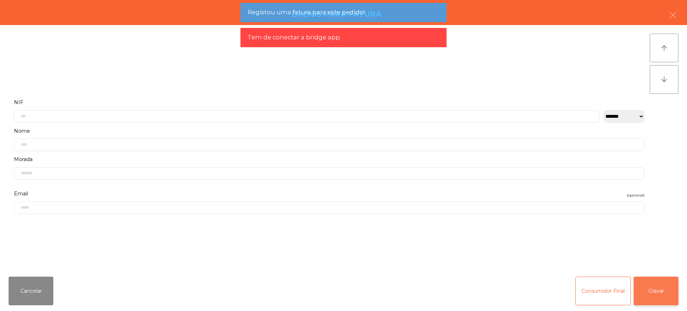
click at [665, 291] on button "Gravar" at bounding box center [656, 291] width 45 height 29
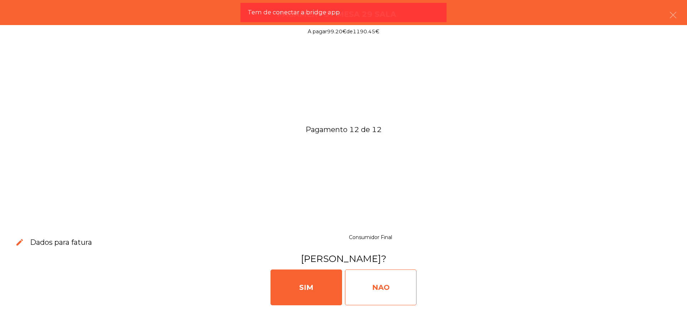
click at [393, 289] on div "NAO" at bounding box center [381, 288] width 72 height 36
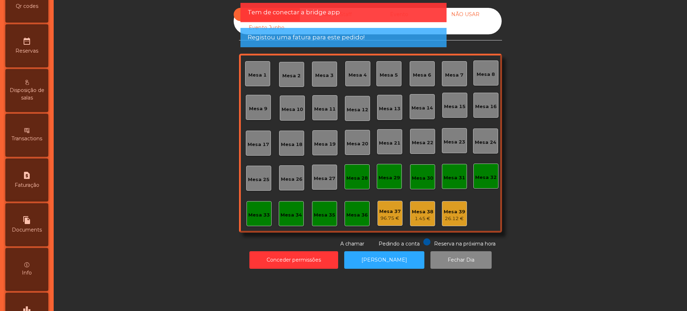
scroll to position [303, 0]
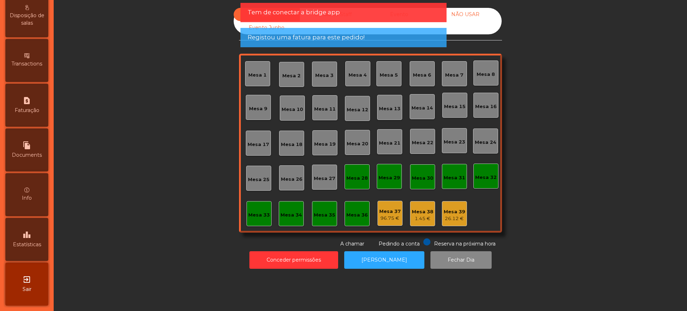
drag, startPoint x: 34, startPoint y: 245, endPoint x: 53, endPoint y: 199, distance: 50.1
click at [34, 244] on span "Estatísticas" at bounding box center [27, 245] width 28 height 8
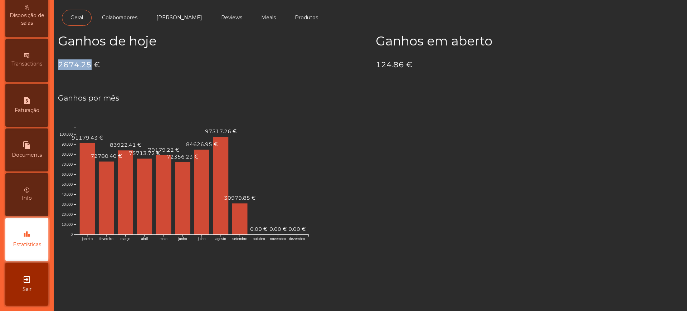
drag, startPoint x: 59, startPoint y: 63, endPoint x: 90, endPoint y: 68, distance: 31.5
click at [90, 68] on h4 "2674.25 €" at bounding box center [211, 64] width 307 height 11
copy h4 "2674.25"
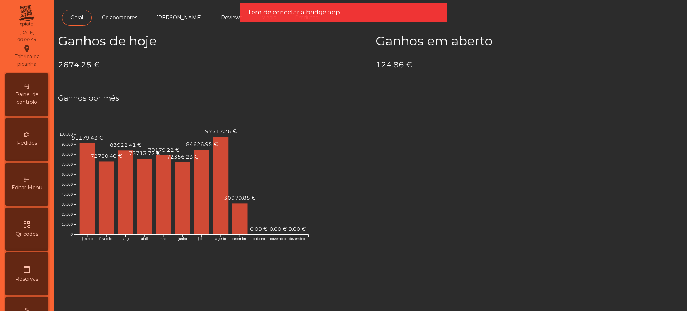
click at [138, 67] on h4 "2674.25 €" at bounding box center [211, 64] width 307 height 11
click at [285, 142] on icon "janeiro fevereiro [PERSON_NAME] junho julho agosto setembro outubro novembro de…" at bounding box center [192, 180] width 268 height 143
